Goal: Information Seeking & Learning: Learn about a topic

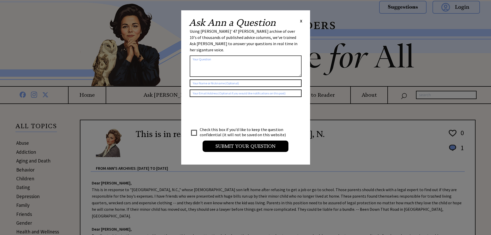
click at [300, 19] on span "X" at bounding box center [301, 20] width 2 height 5
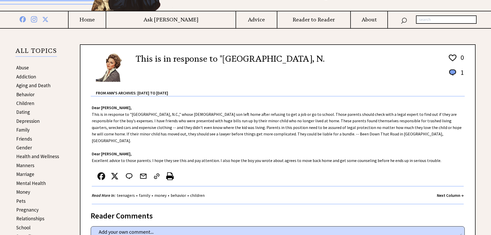
scroll to position [103, 0]
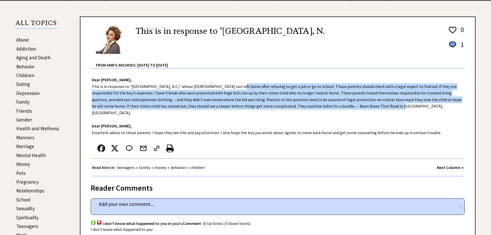
drag, startPoint x: 226, startPoint y: 85, endPoint x: 366, endPoint y: 105, distance: 141.2
click at [366, 105] on div "Dear Ann Landers, This is in response to "Greensboro, N.C.," whose 17-year-old …" at bounding box center [277, 123] width 395 height 108
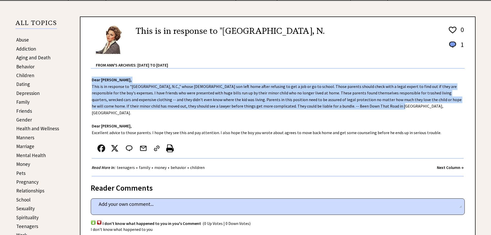
drag, startPoint x: 365, startPoint y: 105, endPoint x: 248, endPoint y: 79, distance: 120.6
click at [248, 79] on div "Dear Ann Landers, This is in response to "Greensboro, N.C.," whose 17-year-old …" at bounding box center [277, 123] width 395 height 108
drag, startPoint x: 244, startPoint y: 78, endPoint x: 361, endPoint y: 108, distance: 120.8
click at [361, 108] on div "Dear Ann Landers, This is in response to "Greensboro, N.C.," whose 17-year-old …" at bounding box center [277, 123] width 395 height 108
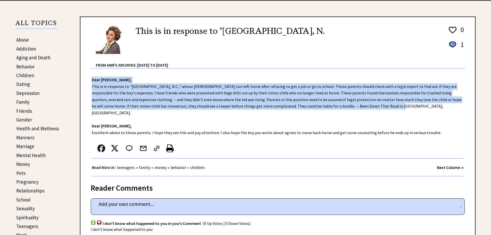
click at [361, 108] on div "Dear Ann Landers, This is in response to "Greensboro, N.C.," whose 17-year-old …" at bounding box center [277, 123] width 395 height 108
drag, startPoint x: 361, startPoint y: 108, endPoint x: 95, endPoint y: 85, distance: 266.7
click at [95, 85] on div "Dear Ann Landers, This is in response to "Greensboro, N.C.," whose 17-year-old …" at bounding box center [277, 123] width 395 height 108
drag, startPoint x: 95, startPoint y: 85, endPoint x: 386, endPoint y: 109, distance: 291.7
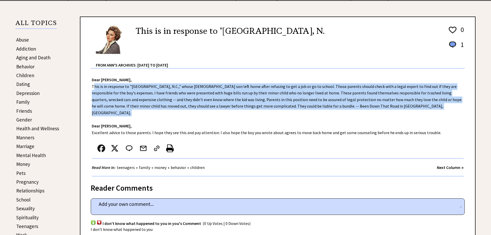
click at [386, 109] on div "Dear Ann Landers, This is in response to "Greensboro, N.C.," whose 17-year-old …" at bounding box center [277, 123] width 395 height 108
drag, startPoint x: 357, startPoint y: 104, endPoint x: 90, endPoint y: 85, distance: 267.5
click at [90, 85] on div "Dear Ann Landers, This is in response to "Greensboro, N.C.," whose 17-year-old …" at bounding box center [277, 123] width 395 height 108
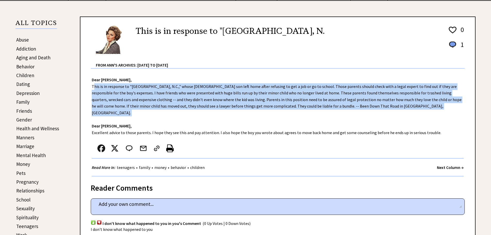
drag, startPoint x: 90, startPoint y: 85, endPoint x: 367, endPoint y: 105, distance: 277.1
click at [367, 105] on div "Dear Ann Landers, This is in response to "Greensboro, N.C.," whose 17-year-old …" at bounding box center [277, 123] width 395 height 108
drag, startPoint x: 367, startPoint y: 105, endPoint x: 119, endPoint y: 80, distance: 248.7
click at [119, 80] on div "Dear Ann Landers, This is in response to "Greensboro, N.C.," whose 17-year-old …" at bounding box center [277, 123] width 395 height 108
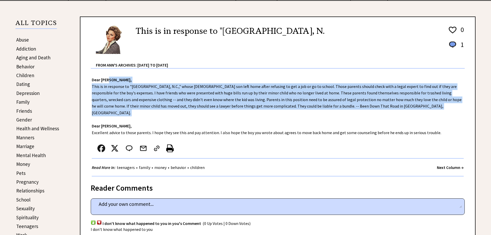
click at [152, 87] on div "Dear Ann Landers, This is in response to "Greensboro, N.C.," whose 17-year-old …" at bounding box center [277, 123] width 395 height 108
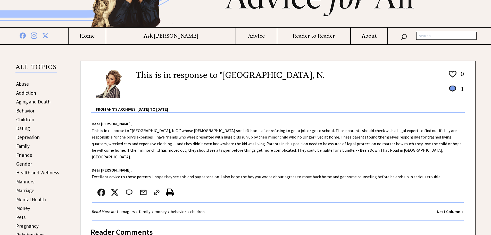
scroll to position [0, 0]
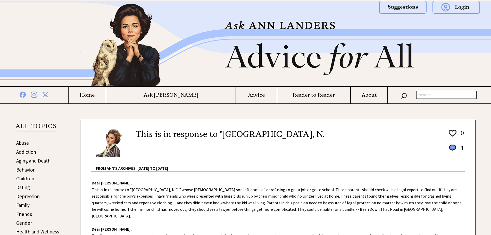
click at [273, 55] on img at bounding box center [245, 43] width 371 height 85
click at [133, 46] on img at bounding box center [245, 43] width 371 height 85
click at [106, 92] on h4 "Home" at bounding box center [87, 95] width 37 height 6
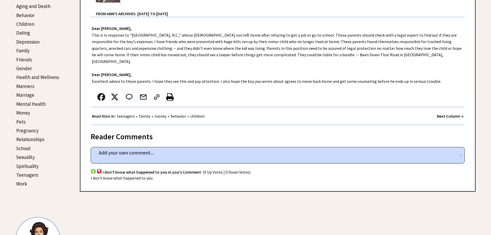
scroll to position [155, 0]
click at [23, 156] on link "Sexuality" at bounding box center [25, 157] width 19 height 6
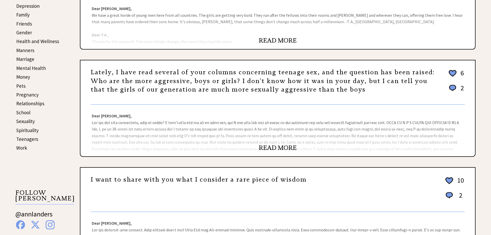
scroll to position [206, 0]
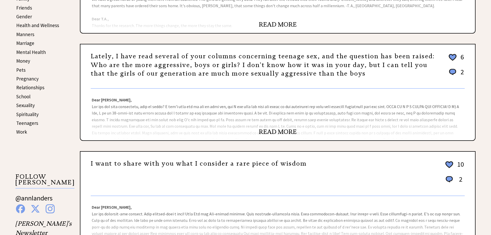
click at [288, 131] on link "READ MORE" at bounding box center [278, 132] width 38 height 8
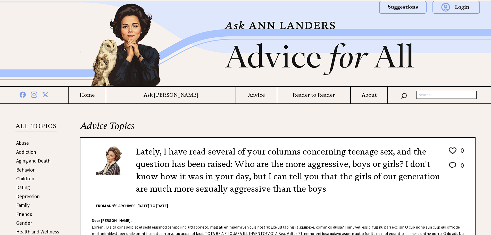
scroll to position [129, 0]
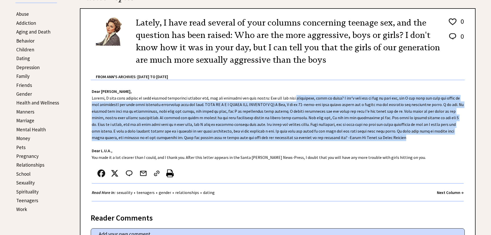
drag, startPoint x: 297, startPoint y: 98, endPoint x: 379, endPoint y: 140, distance: 92.0
click at [379, 140] on div "Dear [PERSON_NAME], Dear L.U.A., You made it a lot clearer than I could, and I …" at bounding box center [277, 143] width 395 height 126
click at [379, 140] on div "Dear Ann Landers, Dear L.U.A., You made it a lot clearer than I could, and I th…" at bounding box center [277, 143] width 395 height 126
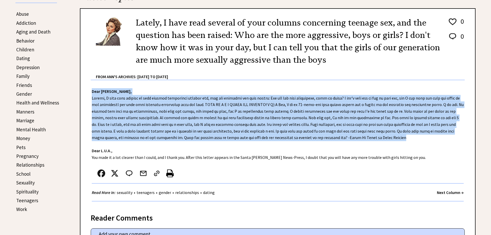
drag, startPoint x: 379, startPoint y: 140, endPoint x: 306, endPoint y: 92, distance: 87.5
click at [306, 92] on div "Dear Ann Landers, Dear L.U.A., You made it a lot clearer than I could, and I th…" at bounding box center [277, 143] width 395 height 126
drag, startPoint x: 280, startPoint y: 89, endPoint x: 383, endPoint y: 138, distance: 113.5
click at [383, 138] on div "Dear Ann Landers, Dear L.U.A., You made it a lot clearer than I could, and I th…" at bounding box center [277, 143] width 395 height 126
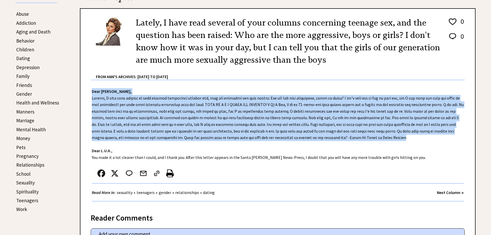
click at [383, 138] on div "Dear Ann Landers, Dear L.U.A., You made it a lot clearer than I could, and I th…" at bounding box center [277, 143] width 395 height 126
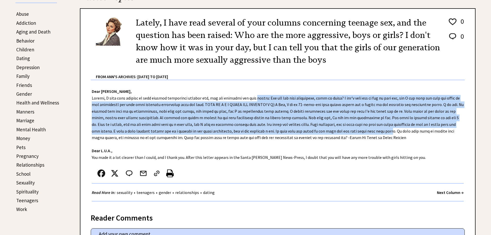
drag, startPoint x: 254, startPoint y: 101, endPoint x: 353, endPoint y: 130, distance: 102.9
click at [353, 130] on div "Dear Ann Landers, Dear L.U.A., You made it a lot clearer than I could, and I th…" at bounding box center [277, 143] width 395 height 126
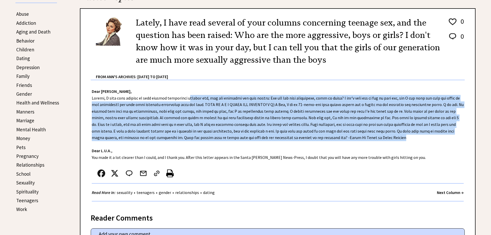
drag, startPoint x: 363, startPoint y: 135, endPoint x: 187, endPoint y: 101, distance: 179.6
click at [187, 101] on div "Dear Ann Landers, Dear L.U.A., You made it a lot clearer than I could, and I th…" at bounding box center [277, 143] width 395 height 126
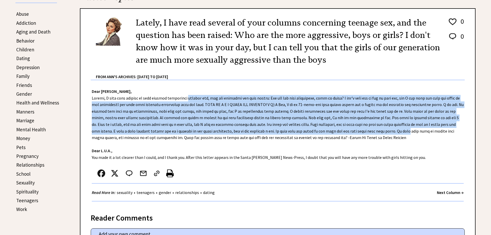
drag, startPoint x: 187, startPoint y: 101, endPoint x: 367, endPoint y: 134, distance: 182.8
click at [364, 134] on div "Dear Ann Landers, Dear L.U.A., You made it a lot clearer than I could, and I th…" at bounding box center [277, 143] width 395 height 126
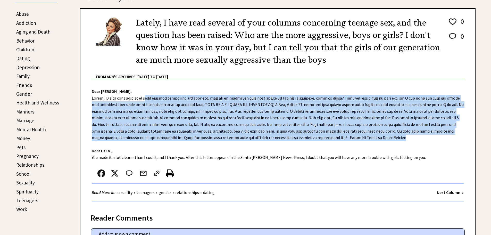
drag, startPoint x: 371, startPoint y: 136, endPoint x: 143, endPoint y: 100, distance: 230.1
click at [143, 100] on div "Dear Ann Landers, Dear L.U.A., You made it a lot clearer than I could, and I th…" at bounding box center [277, 143] width 395 height 126
drag, startPoint x: 143, startPoint y: 100, endPoint x: 400, endPoint y: 135, distance: 259.3
click at [400, 135] on div "Dear Ann Landers, Dear L.U.A., You made it a lot clearer than I could, and I th…" at bounding box center [277, 143] width 395 height 126
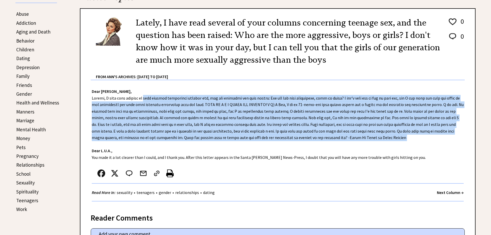
click at [400, 135] on div "Dear Ann Landers, Dear L.U.A., You made it a lot clearer than I could, and I th…" at bounding box center [277, 143] width 395 height 126
drag, startPoint x: 400, startPoint y: 135, endPoint x: 146, endPoint y: 99, distance: 257.2
click at [146, 99] on div "Dear Ann Landers, Dear L.U.A., You made it a lot clearer than I could, and I th…" at bounding box center [277, 143] width 395 height 126
drag, startPoint x: 146, startPoint y: 99, endPoint x: 407, endPoint y: 136, distance: 263.4
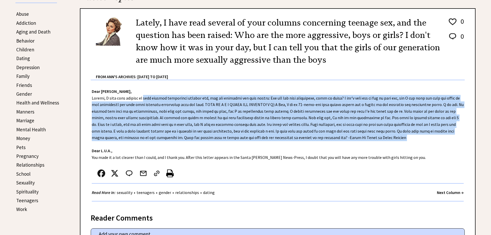
click at [407, 136] on div "Dear Ann Landers, Dear L.U.A., You made it a lot clearer than I could, and I th…" at bounding box center [277, 143] width 395 height 126
drag, startPoint x: 407, startPoint y: 136, endPoint x: 137, endPoint y: 100, distance: 271.4
click at [137, 100] on div "Dear Ann Landers, Dear L.U.A., You made it a lot clearer than I could, and I th…" at bounding box center [277, 143] width 395 height 126
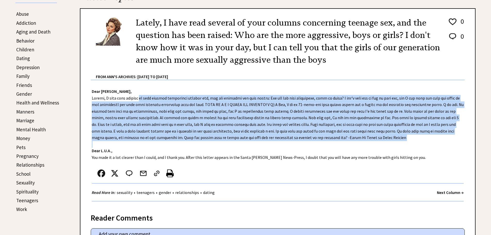
drag, startPoint x: 137, startPoint y: 100, endPoint x: 371, endPoint y: 142, distance: 237.5
click at [371, 142] on div "Dear Ann Landers, Dear L.U.A., You made it a lot clearer than I could, and I th…" at bounding box center [277, 143] width 395 height 126
drag, startPoint x: 371, startPoint y: 142, endPoint x: 122, endPoint y: 99, distance: 252.8
click at [122, 99] on div "Dear Ann Landers, Dear L.U.A., You made it a lot clearer than I could, and I th…" at bounding box center [277, 143] width 395 height 126
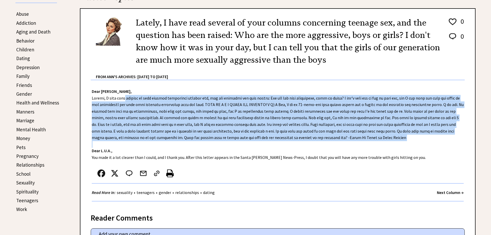
click at [122, 99] on div "Dear Ann Landers, Dear L.U.A., You made it a lot clearer than I could, and I th…" at bounding box center [277, 143] width 395 height 126
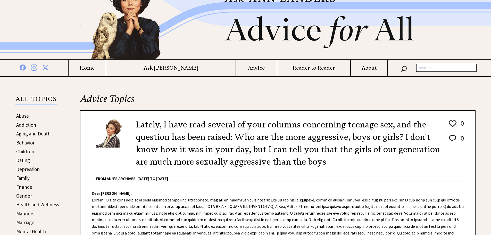
scroll to position [26, 0]
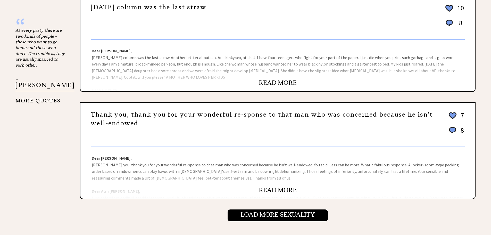
scroll to position [490, 0]
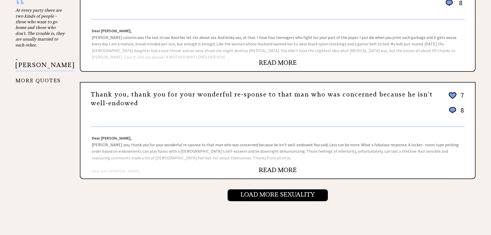
click at [291, 170] on link "READ MORE" at bounding box center [278, 170] width 38 height 8
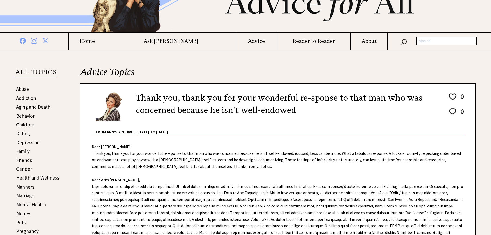
scroll to position [77, 0]
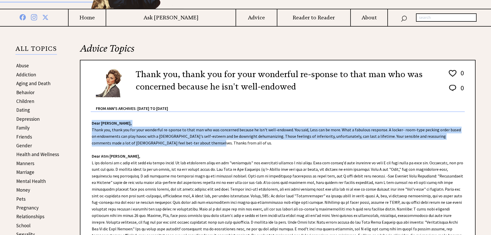
drag, startPoint x: 303, startPoint y: 124, endPoint x: 378, endPoint y: 141, distance: 77.5
click at [378, 141] on div "Dear [PERSON_NAME], Thank you, thank you for your wonderful re-sponse to that m…" at bounding box center [277, 201] width 395 height 179
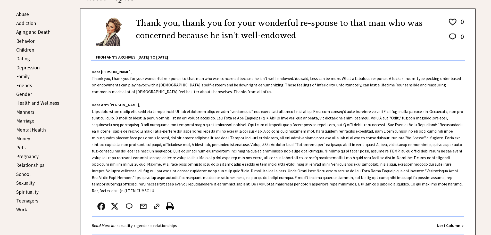
scroll to position [129, 0]
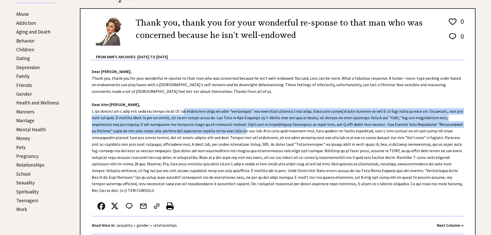
drag, startPoint x: 181, startPoint y: 112, endPoint x: 247, endPoint y: 130, distance: 68.7
click at [247, 130] on div "Dear [PERSON_NAME], Thank you, thank you for your wonderful re-sponse to that m…" at bounding box center [277, 149] width 395 height 179
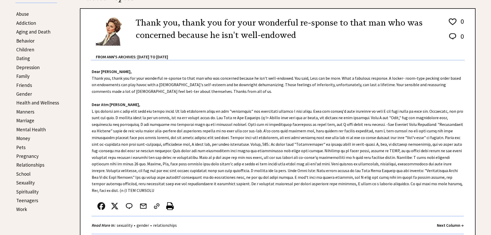
drag, startPoint x: 146, startPoint y: 109, endPoint x: 425, endPoint y: 188, distance: 290.6
click at [425, 188] on div "Dear [PERSON_NAME], Thank you, thank you for your wonderful re-sponse to that m…" at bounding box center [277, 149] width 395 height 179
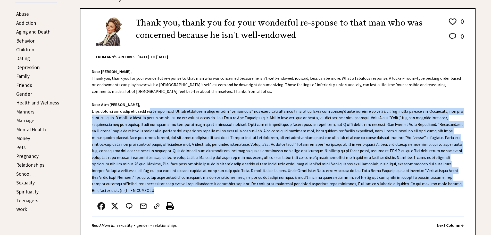
drag, startPoint x: 425, startPoint y: 188, endPoint x: 151, endPoint y: 110, distance: 285.7
click at [151, 110] on div "Dear [PERSON_NAME], Thank you, thank you for your wonderful re-sponse to that m…" at bounding box center [277, 149] width 395 height 179
drag, startPoint x: 151, startPoint y: 110, endPoint x: 419, endPoint y: 186, distance: 278.7
click at [419, 186] on div "Dear [PERSON_NAME], Thank you, thank you for your wonderful re-sponse to that m…" at bounding box center [277, 149] width 395 height 179
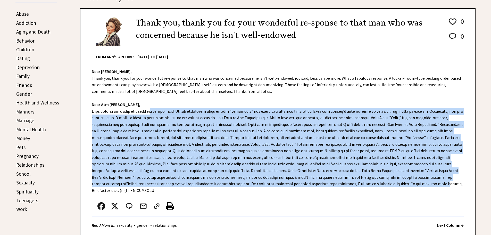
drag, startPoint x: 422, startPoint y: 188, endPoint x: 145, endPoint y: 115, distance: 286.4
click at [145, 115] on div "Dear [PERSON_NAME], Thank you, thank you for your wonderful re-sponse to that m…" at bounding box center [277, 149] width 395 height 179
drag, startPoint x: 136, startPoint y: 111, endPoint x: 387, endPoint y: 186, distance: 262.5
click at [387, 186] on div "Dear [PERSON_NAME], Thank you, thank you for your wonderful re-sponse to that m…" at bounding box center [277, 149] width 395 height 179
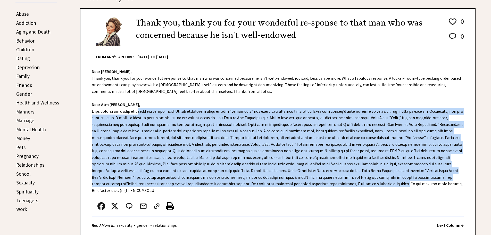
drag, startPoint x: 395, startPoint y: 188, endPoint x: 226, endPoint y: 109, distance: 186.9
click at [226, 109] on div "Dear [PERSON_NAME], Thank you, thank you for your wonderful re-sponse to that m…" at bounding box center [277, 149] width 395 height 179
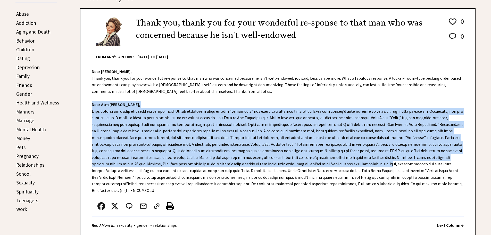
drag, startPoint x: 188, startPoint y: 107, endPoint x: 381, endPoint y: 164, distance: 201.3
click at [381, 164] on div "Dear [PERSON_NAME], Thank you, thank you for your wonderful re-sponse to that m…" at bounding box center [277, 149] width 395 height 179
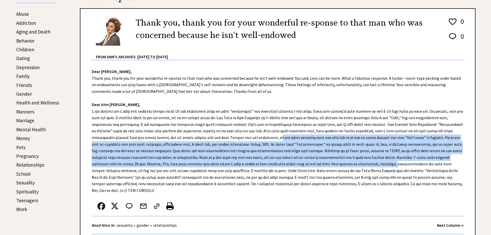
drag, startPoint x: 381, startPoint y: 164, endPoint x: 280, endPoint y: 134, distance: 105.5
click at [280, 134] on div "Dear [PERSON_NAME], Thank you, thank you for your wonderful re-sponse to that m…" at bounding box center [277, 149] width 395 height 179
click at [279, 134] on div "Dear [PERSON_NAME], Thank you, thank you for your wonderful re-sponse to that m…" at bounding box center [277, 149] width 395 height 179
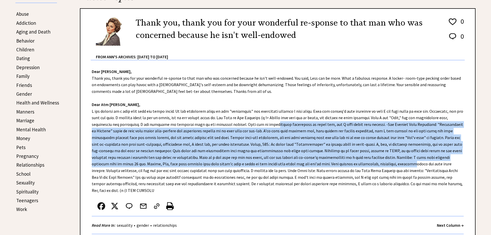
drag, startPoint x: 266, startPoint y: 127, endPoint x: 402, endPoint y: 167, distance: 141.5
click at [402, 167] on div "Dear [PERSON_NAME], Thank you, thank you for your wonderful re-sponse to that m…" at bounding box center [277, 149] width 395 height 179
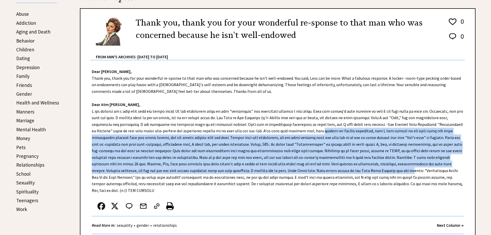
drag, startPoint x: 404, startPoint y: 172, endPoint x: 320, endPoint y: 134, distance: 92.1
click at [320, 134] on div "Dear [PERSON_NAME], Thank you, thank you for your wonderful re-sponse to that m…" at bounding box center [277, 149] width 395 height 179
drag, startPoint x: 320, startPoint y: 134, endPoint x: 421, endPoint y: 170, distance: 106.7
click at [421, 170] on div "Dear [PERSON_NAME], Thank you, thank you for your wonderful re-sponse to that m…" at bounding box center [277, 149] width 395 height 179
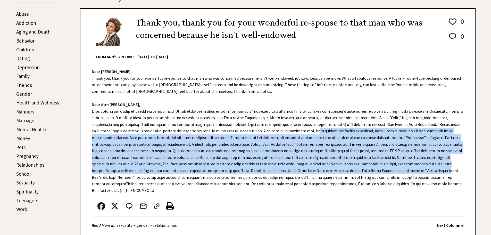
click at [421, 170] on div "Dear [PERSON_NAME], Thank you, thank you for your wonderful re-sponse to that m…" at bounding box center [277, 149] width 395 height 179
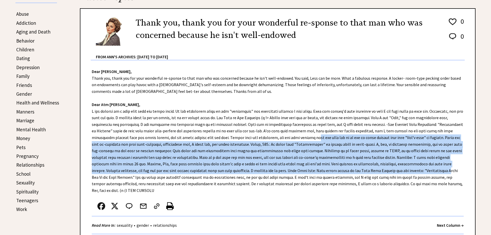
drag, startPoint x: 421, startPoint y: 170, endPoint x: 316, endPoint y: 137, distance: 109.6
click at [316, 137] on div "Dear [PERSON_NAME], Thank you, thank you for your wonderful re-sponse to that m…" at bounding box center [277, 149] width 395 height 179
drag, startPoint x: 298, startPoint y: 162, endPoint x: 370, endPoint y: 189, distance: 76.9
click at [370, 189] on div "Dear [PERSON_NAME], Thank you, thank you for your wonderful re-sponse to that m…" at bounding box center [277, 149] width 395 height 179
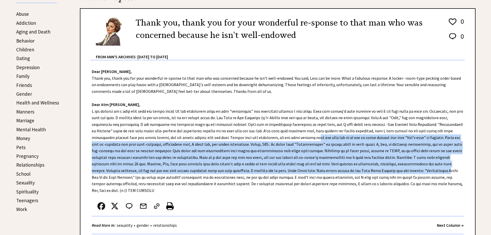
click at [370, 189] on div "Dear [PERSON_NAME], Thank you, thank you for your wonderful re-sponse to that m…" at bounding box center [277, 149] width 395 height 179
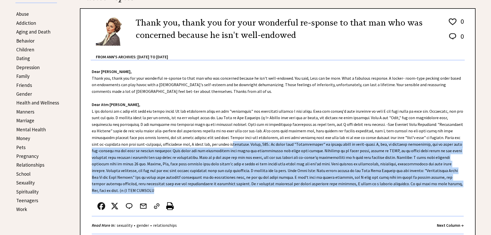
drag, startPoint x: 370, startPoint y: 189, endPoint x: 243, endPoint y: 147, distance: 134.4
click at [243, 147] on div "Dear [PERSON_NAME], Thank you, thank you for your wonderful re-sponse to that m…" at bounding box center [277, 149] width 395 height 179
drag, startPoint x: 243, startPoint y: 147, endPoint x: 340, endPoint y: 188, distance: 105.6
click at [340, 188] on div "Dear [PERSON_NAME], Thank you, thank you for your wonderful re-sponse to that m…" at bounding box center [277, 149] width 395 height 179
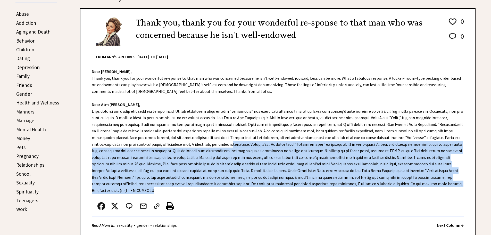
click at [340, 188] on div "Dear [PERSON_NAME], Thank you, thank you for your wonderful re-sponse to that m…" at bounding box center [277, 149] width 395 height 179
drag, startPoint x: 340, startPoint y: 188, endPoint x: 261, endPoint y: 146, distance: 89.8
click at [261, 146] on div "Dear [PERSON_NAME], Thank you, thank you for your wonderful re-sponse to that m…" at bounding box center [277, 149] width 395 height 179
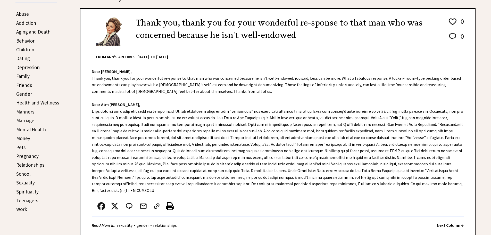
click at [260, 146] on div "Dear [PERSON_NAME], Thank you, thank you for your wonderful re-sponse to that m…" at bounding box center [277, 149] width 395 height 179
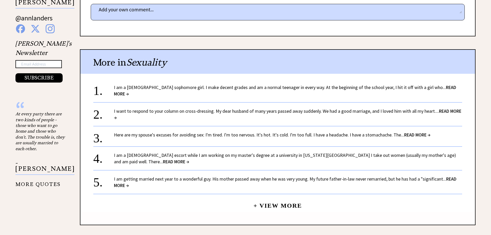
scroll to position [387, 0]
